Goal: Task Accomplishment & Management: Complete application form

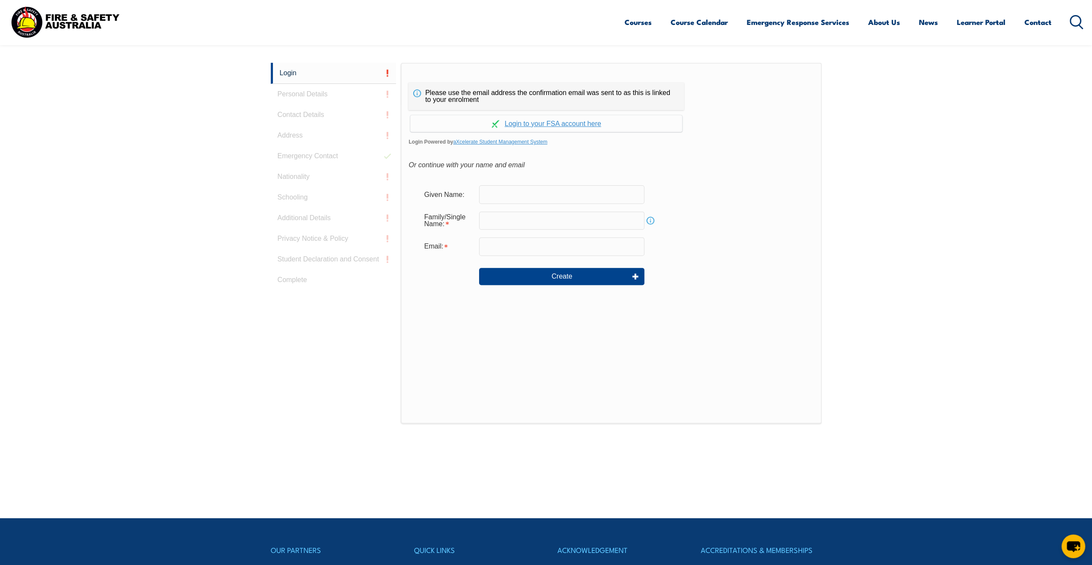
scroll to position [229, 0]
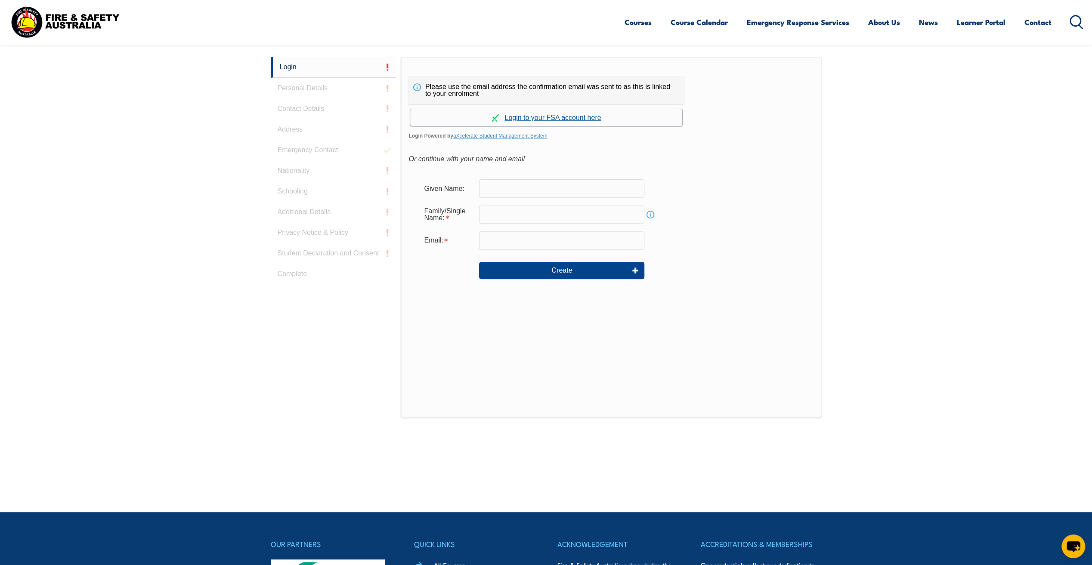
click at [577, 118] on link "Continue with aXcelerate" at bounding box center [546, 117] width 272 height 17
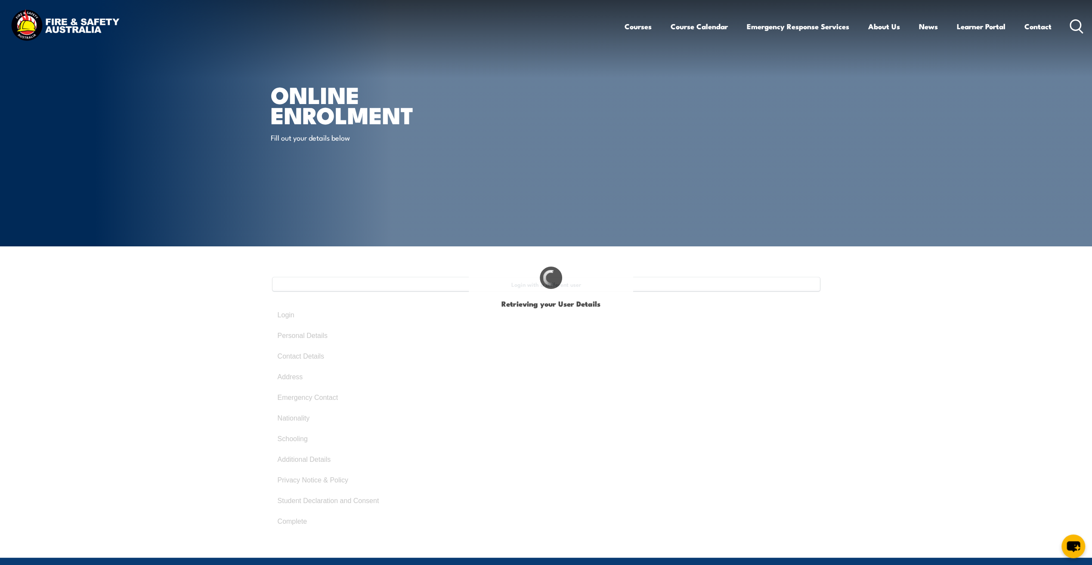
select select "Mr"
type input "[PERSON_NAME]"
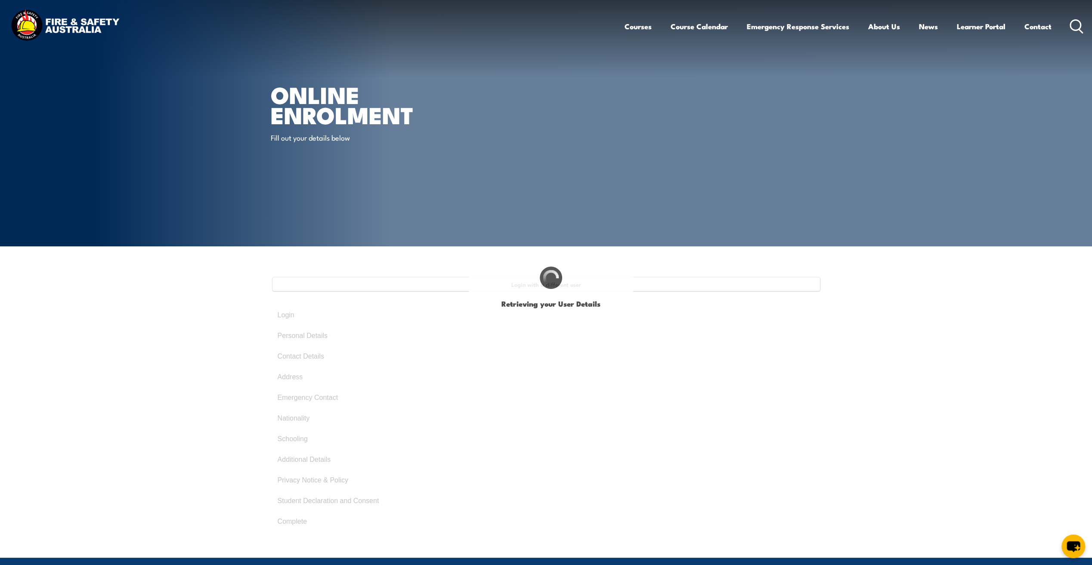
type input "[DATE]"
type input "5HFENBSFEX"
select select "M"
